Goal: Information Seeking & Learning: Learn about a topic

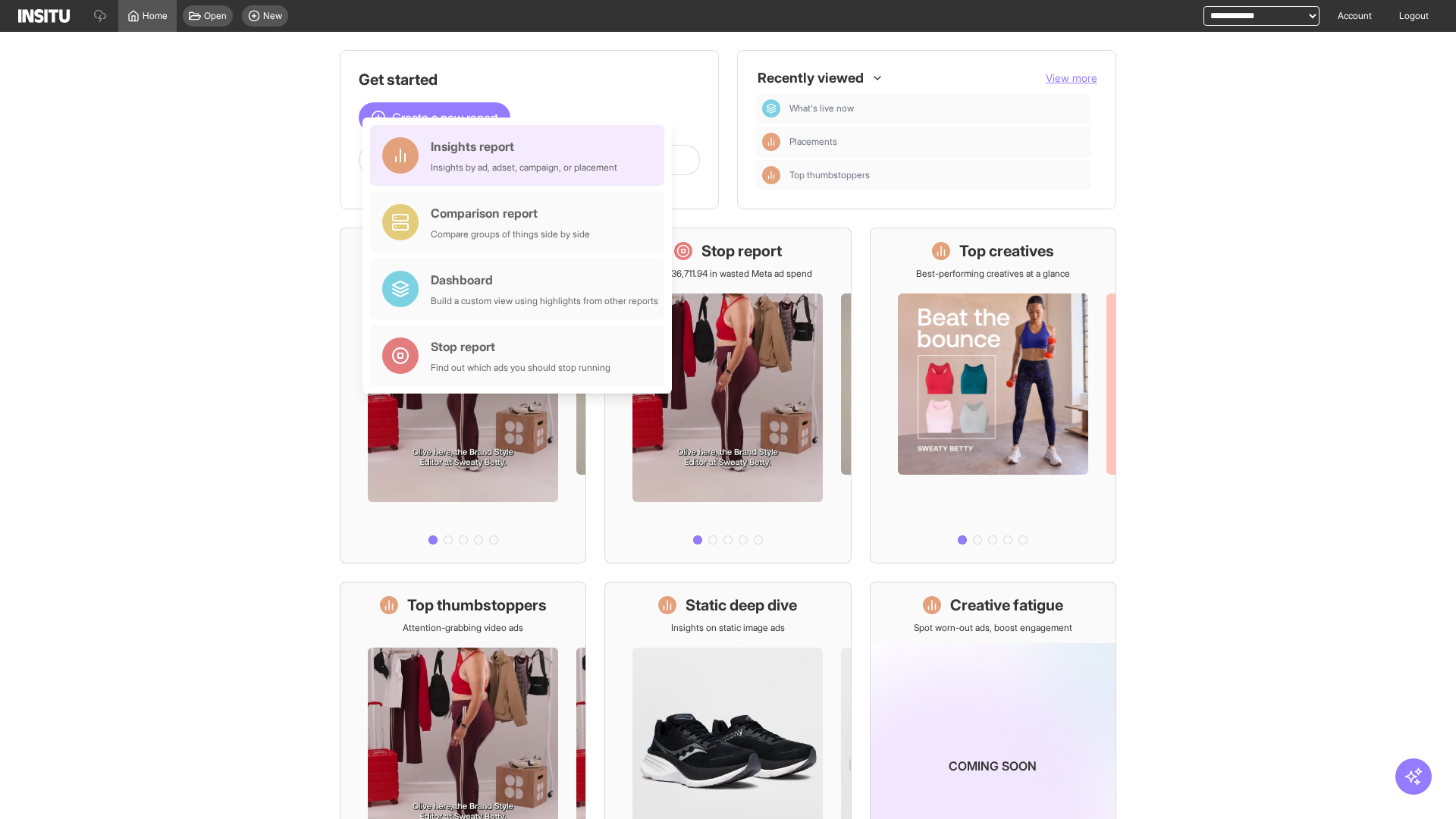
click at [521, 155] on div "Insights report Insights by ad, adset, campaign, or placement" at bounding box center [525, 156] width 187 height 37
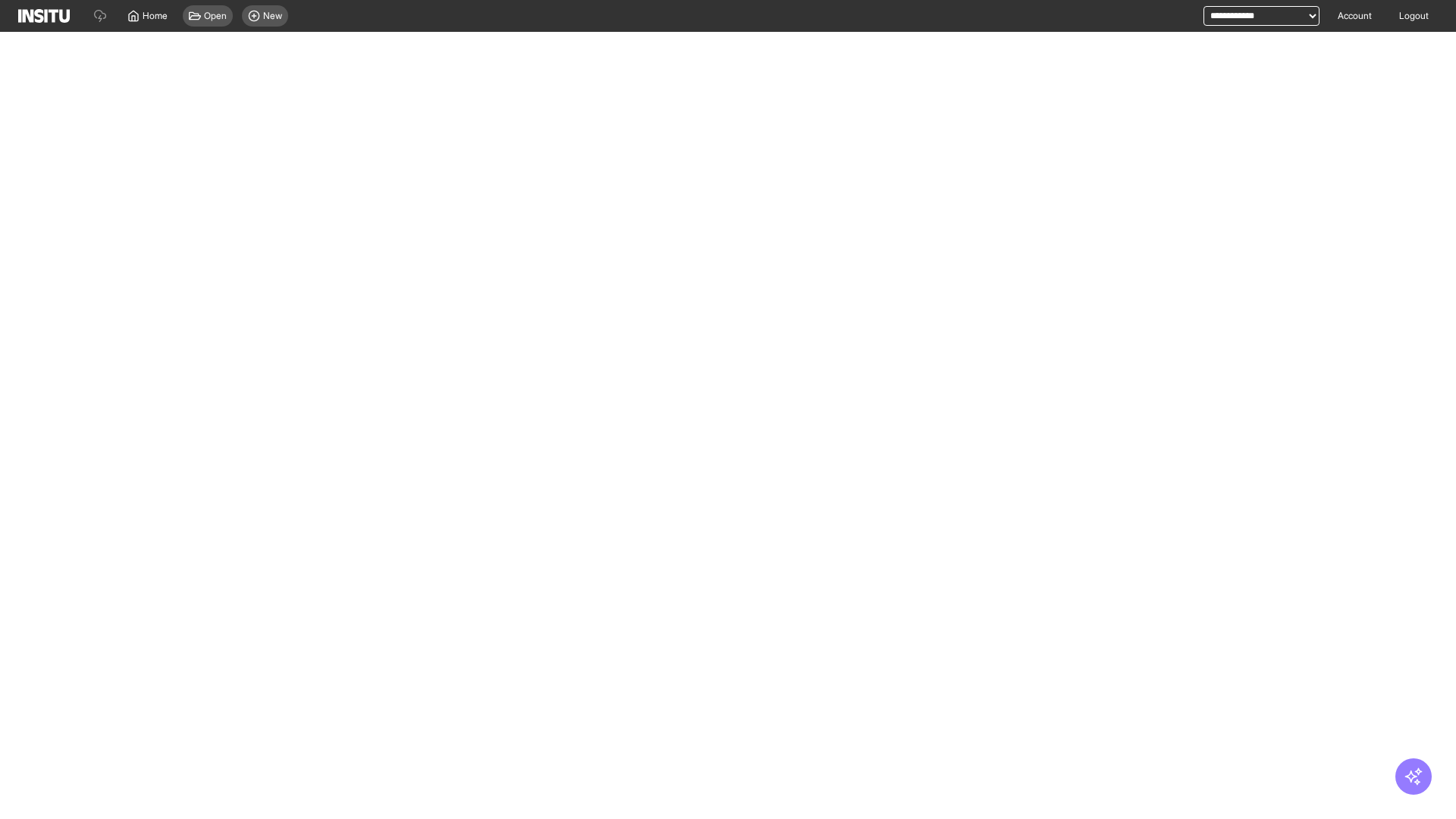
select select "**"
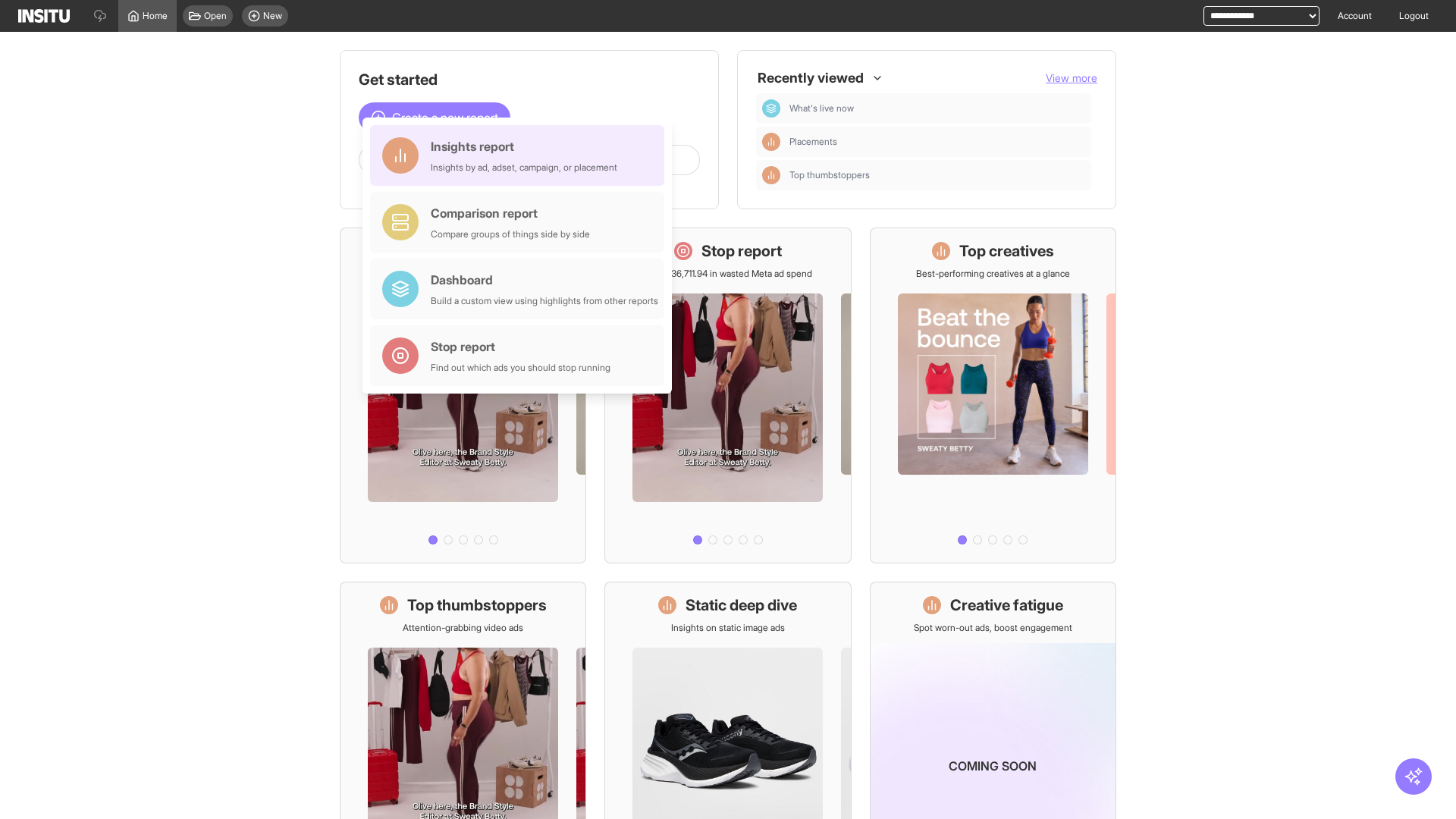
click at [521, 155] on div "Insights report Insights by ad, adset, campaign, or placement" at bounding box center [525, 156] width 187 height 37
